Goal: Find specific page/section: Find specific page/section

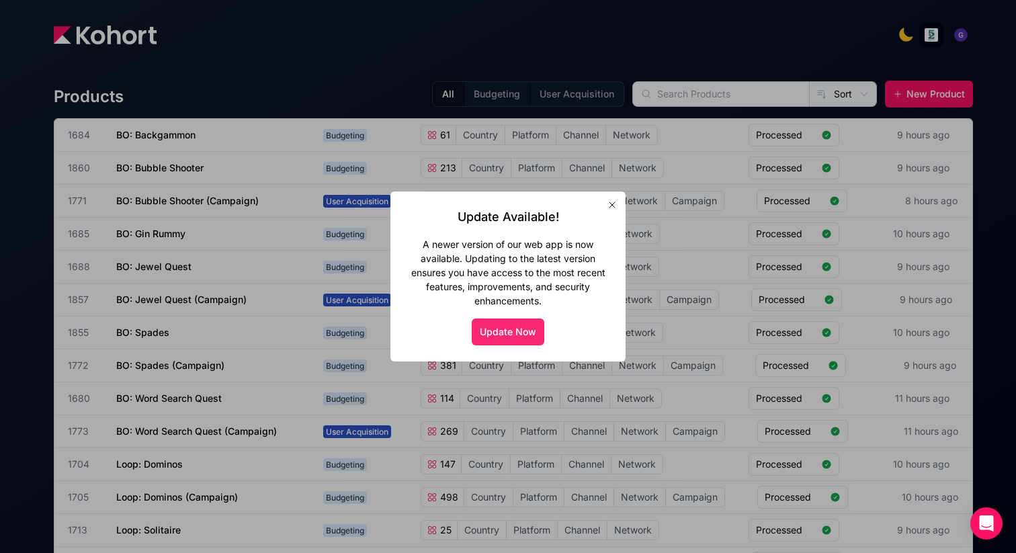
click at [509, 329] on button "Update Now" at bounding box center [508, 332] width 73 height 27
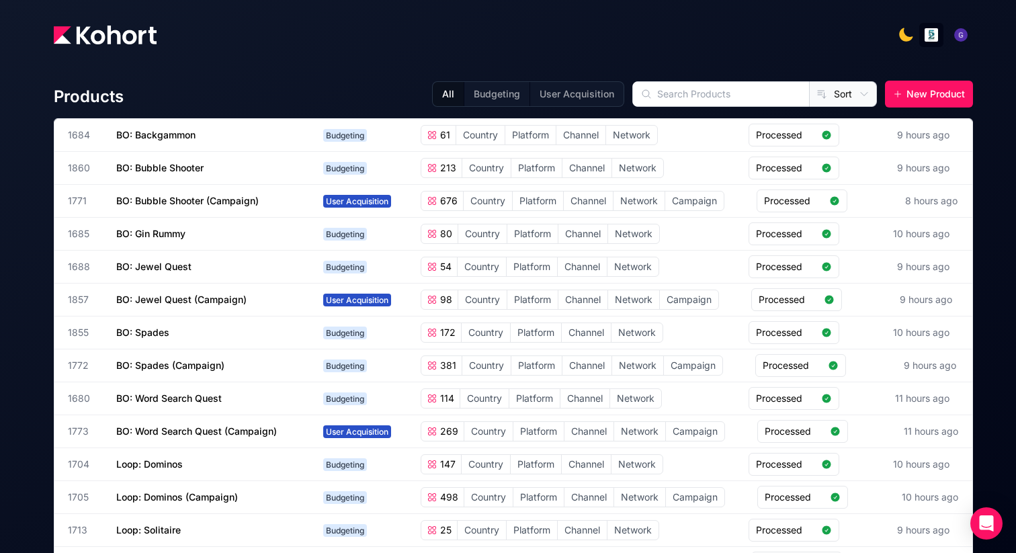
click at [79, 38] on img at bounding box center [105, 35] width 103 height 19
